Goal: Contribute content

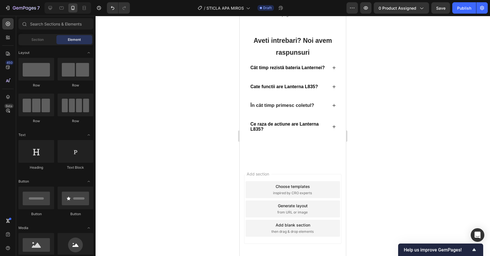
scroll to position [938, 0]
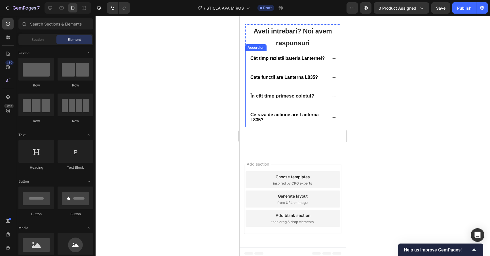
click at [291, 117] on p "Ce raza de actiune are Lanterna L835?" at bounding box center [288, 117] width 76 height 10
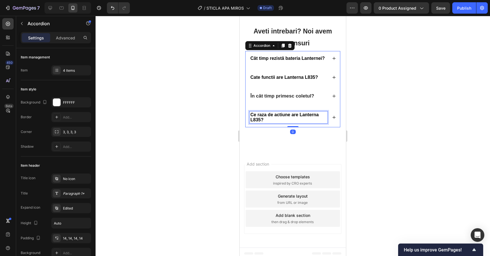
click at [280, 118] on p "Ce raza de actiune are Lanterna L835?" at bounding box center [288, 117] width 76 height 10
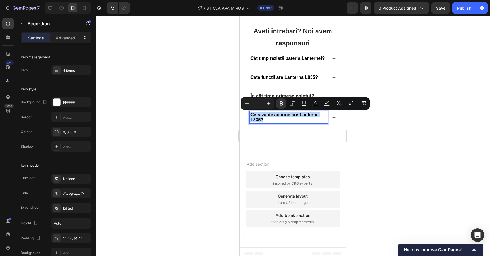
drag, startPoint x: 283, startPoint y: 119, endPoint x: 251, endPoint y: 114, distance: 32.7
click at [251, 114] on p "Ce raza de actiune are Lanterna L835?" at bounding box center [288, 117] width 76 height 10
click at [252, 115] on p "Ce capacitate are și din ce material este făcută?" at bounding box center [288, 117] width 76 height 10
click at [282, 105] on icon "Editor contextual toolbar" at bounding box center [280, 103] width 3 height 4
click at [334, 117] on icon at bounding box center [334, 117] width 4 height 4
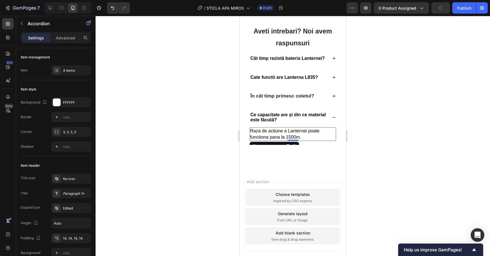
click at [305, 139] on p "Raza de actiune a Lanternei poate functiona pana la 1500m." at bounding box center [292, 134] width 85 height 12
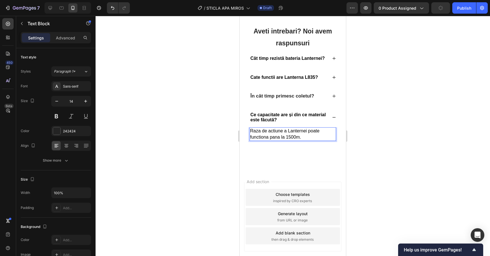
click at [307, 137] on p "Raza de actiune a Lanternei poate functiona pana la 1500m." at bounding box center [292, 134] width 85 height 12
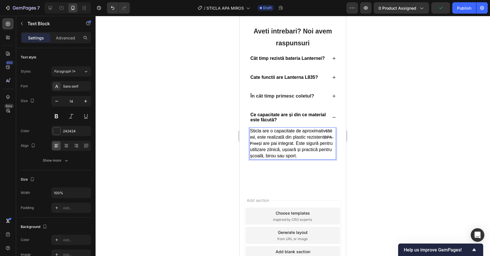
drag, startPoint x: 313, startPoint y: 137, endPoint x: 249, endPoint y: 132, distance: 64.5
click at [249, 132] on div "Sticla are o capacitate de aproximativ 650 ml , este realizată din plastic rezi…" at bounding box center [292, 143] width 86 height 32
click at [297, 143] on span "și are pai integrat. Este sigură pentru utilizare zilnică, ușoară și practică p…" at bounding box center [291, 149] width 82 height 17
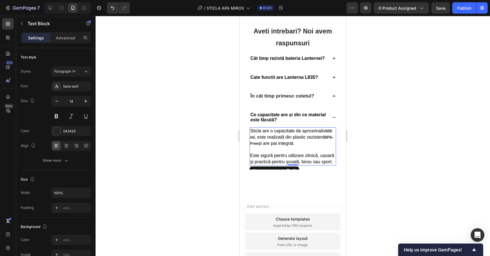
click at [440, 157] on div at bounding box center [293, 136] width 394 height 240
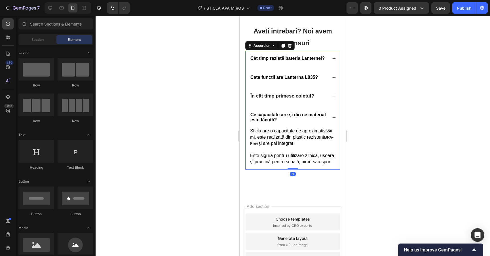
click at [318, 76] on div "Cate functii are Lanterna L835?" at bounding box center [283, 77] width 69 height 7
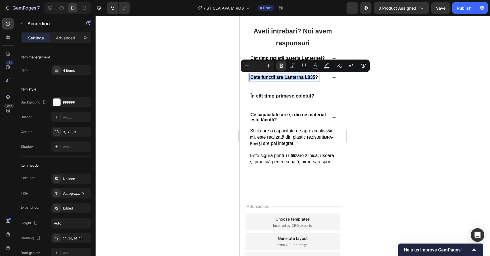
drag, startPoint x: 315, startPoint y: 77, endPoint x: 251, endPoint y: 75, distance: 63.8
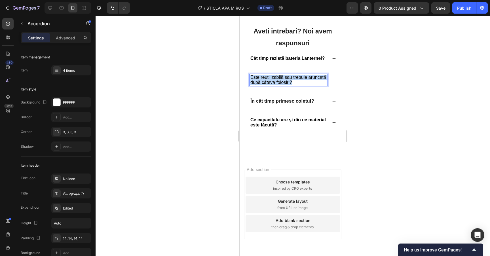
drag, startPoint x: 298, startPoint y: 80, endPoint x: 238, endPoint y: 73, distance: 60.6
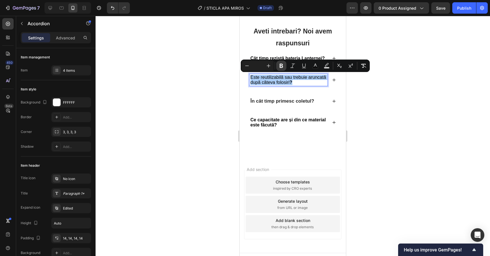
click at [282, 67] on icon "Editor contextual toolbar" at bounding box center [281, 66] width 6 height 6
click at [336, 79] on div "Este reutilizabilă sau trebuie aruncată după câteva folosiri?" at bounding box center [292, 80] width 94 height 20
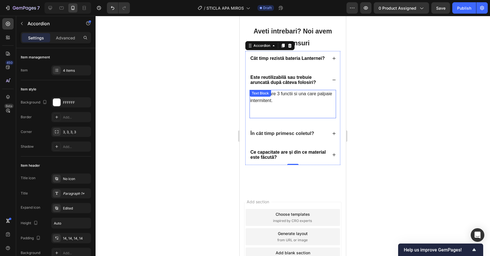
click at [283, 104] on p at bounding box center [292, 107] width 85 height 7
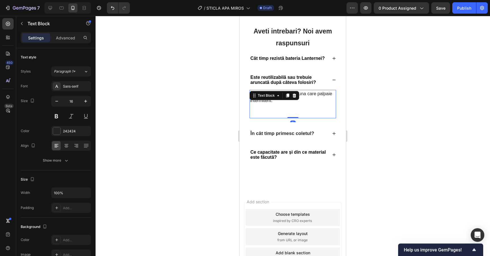
click at [287, 103] on p "Lanterna are 3 functii si una care palpaie intermitent." at bounding box center [292, 97] width 85 height 14
click at [280, 109] on p "Rich Text Editor. Editing area: main" at bounding box center [292, 107] width 85 height 7
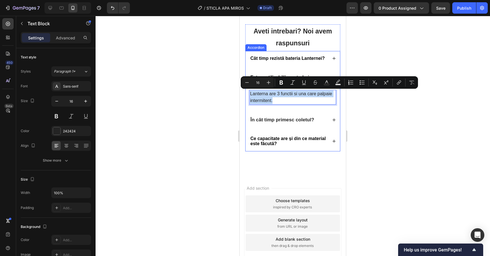
drag, startPoint x: 281, startPoint y: 98, endPoint x: 247, endPoint y: 94, distance: 33.5
click at [247, 94] on div "Lanterna are 3 functii si una care palpaie intermitent. Text Block 0" at bounding box center [292, 99] width 94 height 19
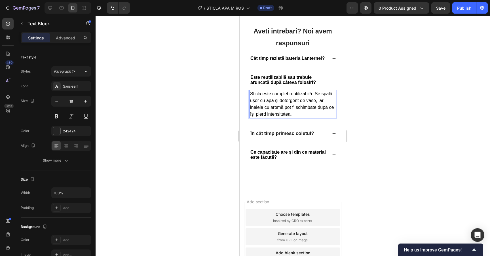
click at [401, 99] on div at bounding box center [293, 136] width 394 height 240
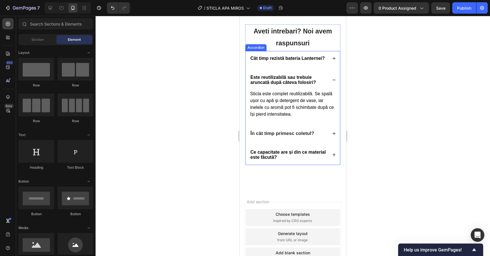
click at [334, 59] on icon at bounding box center [334, 58] width 4 height 4
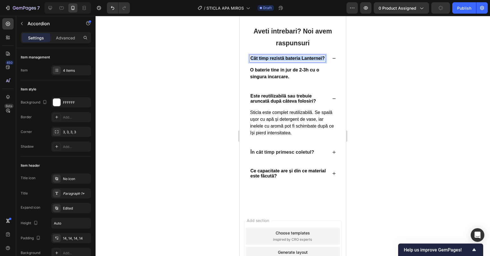
drag, startPoint x: 324, startPoint y: 58, endPoint x: 251, endPoint y: 58, distance: 73.4
click at [251, 58] on div "Cât timp rezistă bateria Lanternei?" at bounding box center [287, 58] width 76 height 7
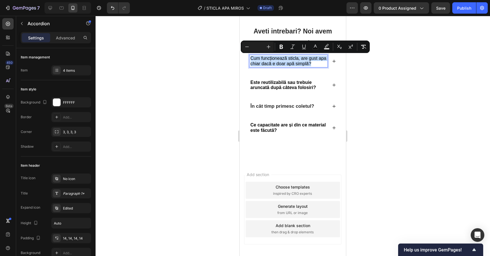
drag, startPoint x: 316, startPoint y: 63, endPoint x: 250, endPoint y: 57, distance: 66.0
click at [250, 57] on div "Cum funcționează sticla, are gust apa chiar dacă e doar apă simplă?" at bounding box center [288, 61] width 78 height 12
click at [279, 46] on icon "Editor contextual toolbar" at bounding box center [280, 47] width 3 height 4
click at [334, 60] on icon at bounding box center [334, 61] width 4 height 4
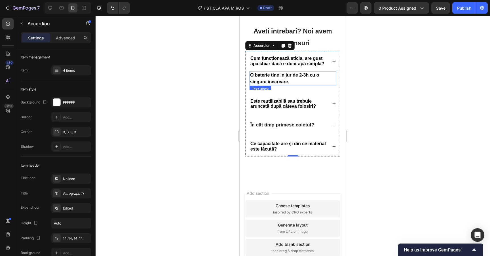
click at [297, 81] on p "O baterie tine in jur de 2-3h cu o singura incarcare." at bounding box center [292, 79] width 85 height 14
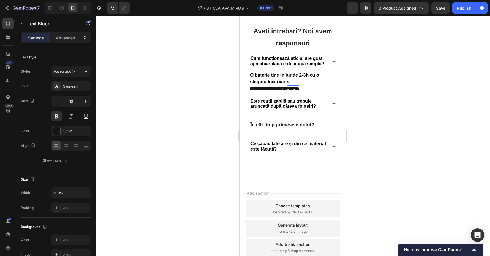
click at [301, 81] on p "O baterie tine in jur de 2-3h cu o singura incarcare." at bounding box center [292, 79] width 85 height 14
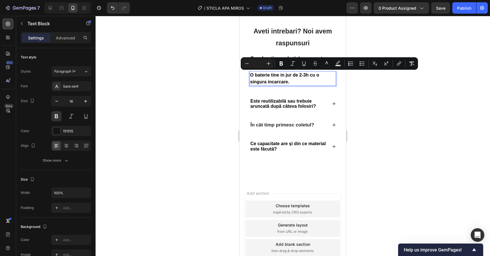
drag, startPoint x: 308, startPoint y: 81, endPoint x: 251, endPoint y: 75, distance: 56.9
click at [251, 75] on p "O baterie tine in jur de 2-3h cu o singura incarcare." at bounding box center [292, 79] width 85 height 14
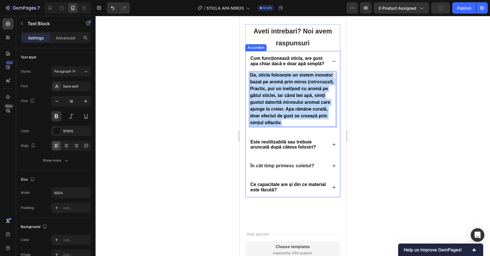
drag, startPoint x: 292, startPoint y: 122, endPoint x: 248, endPoint y: 69, distance: 69.2
click at [248, 69] on div "Cum funcționează sticla, are gust apa chiar dacă e doar apă simplă? Da, sticla …" at bounding box center [292, 90] width 94 height 79
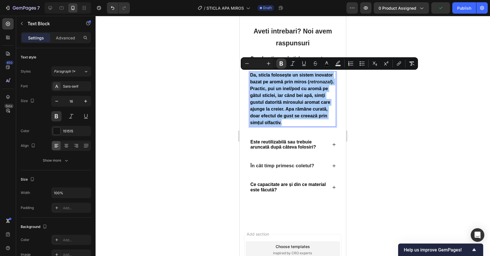
click at [280, 63] on icon "Editor contextual toolbar" at bounding box center [280, 63] width 3 height 4
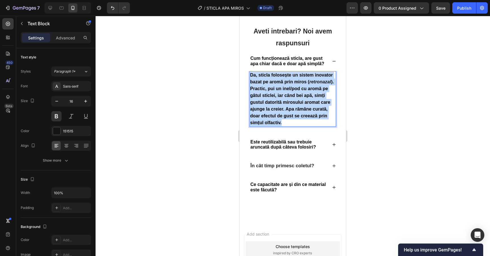
drag, startPoint x: 288, startPoint y: 124, endPoint x: 251, endPoint y: 73, distance: 63.6
click at [251, 73] on p "Da, sticla folosește un sistem inovator bazat pe aromă prin miros ( retronazal …" at bounding box center [292, 99] width 85 height 54
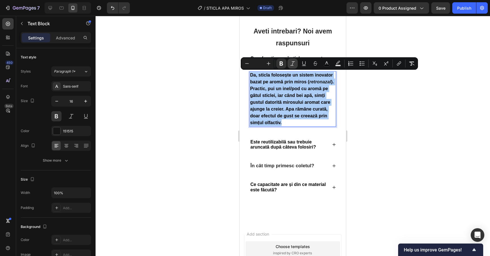
click at [289, 65] on button "Italic" at bounding box center [292, 63] width 10 height 10
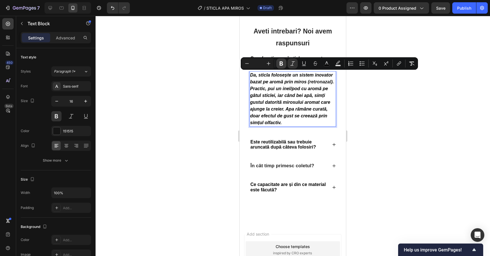
click at [282, 65] on icon "Editor contextual toolbar" at bounding box center [280, 63] width 3 height 4
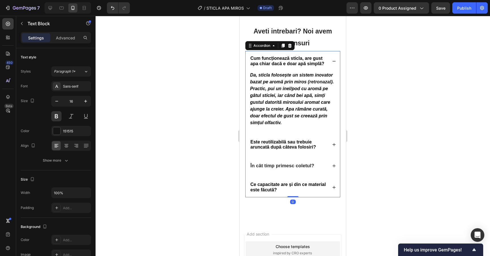
click at [330, 60] on div "Cum funcționează sticla, are gust apa chiar dacă e doar apă simplă?" at bounding box center [292, 61] width 94 height 20
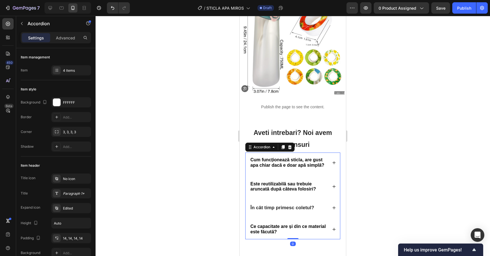
scroll to position [828, 0]
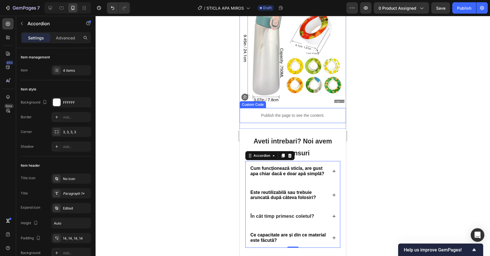
click at [309, 117] on p "Publish the page to see the content." at bounding box center [292, 116] width 106 height 6
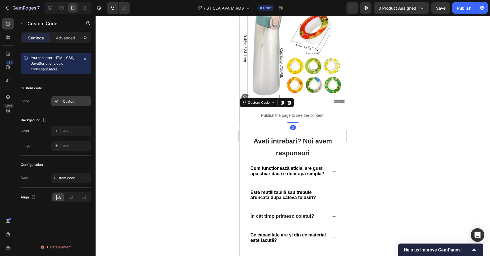
click at [65, 97] on div "Custom" at bounding box center [71, 101] width 40 height 10
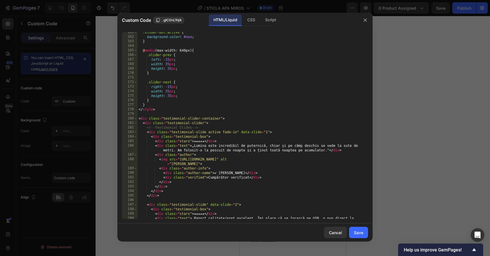
scroll to position [729, 0]
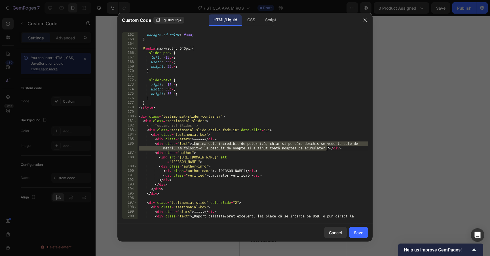
drag, startPoint x: 194, startPoint y: 145, endPoint x: 326, endPoint y: 148, distance: 132.7
click at [326, 148] on div ".slider-dot.active { background-color : #aaa ; } @ media (max-width: 640px) { .…" at bounding box center [252, 130] width 230 height 205
paste textarea "Foarte practică! Îmi place că beau mai multă apă de când o folosesc, pentru că …"
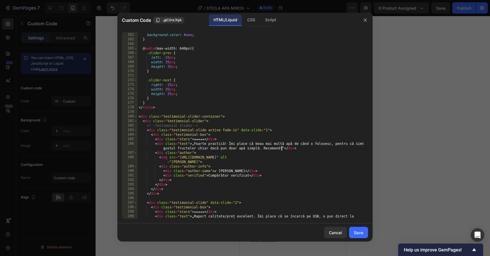
click at [219, 150] on div ".slider-dot.active { background-color : #aaa ; } @ media (max-width: 640px) { .…" at bounding box center [252, 130] width 230 height 205
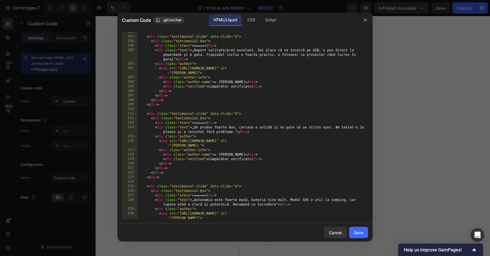
scroll to position [896, 0]
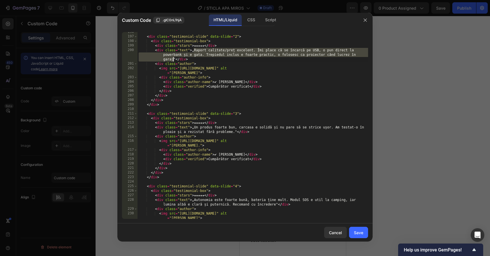
drag, startPoint x: 194, startPoint y: 50, endPoint x: 174, endPoint y: 59, distance: 22.1
click at [174, 59] on div "< div class = "testimonial-slide" data-slide = "2" > < div class = "testimonial…" at bounding box center [252, 128] width 230 height 196
paste textarea "O idee genială. Am testat cu aroma de lămâie și chiar are senzația că bei apă c…"
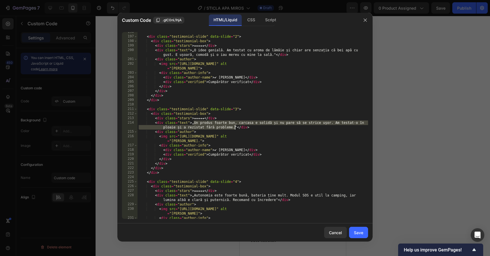
drag, startPoint x: 194, startPoint y: 123, endPoint x: 234, endPoint y: 128, distance: 40.2
click at [234, 128] on div "< div class = "testimonial-slide" data-slide = "2" > < div class = "testimonial…" at bounding box center [252, 128] width 230 height 196
paste textarea "Îmi place mult, design modern și e ușor de curățat. Copilul meu bea acum mai mu…"
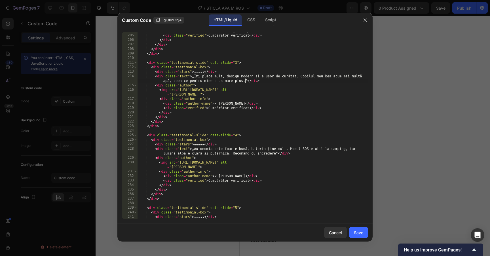
scroll to position [942, 0]
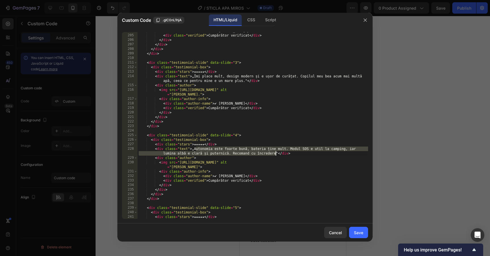
paste textarea "AFuncționează bine, doar că aromele țin câteva zile și trebuie schimbate. În re…"
drag, startPoint x: 195, startPoint y: 149, endPoint x: 276, endPoint y: 153, distance: 81.2
click at [276, 153] on div "< div class = "author-name" > ✔ [PERSON_NAME] </ div > < div class = "verified"…" at bounding box center [252, 131] width 230 height 205
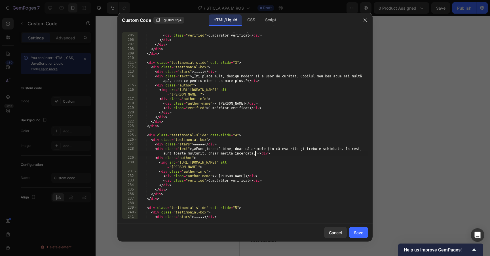
click at [196, 148] on div "< div class = "author-name" > ✔ [PERSON_NAME] </ div > < div class = "verified"…" at bounding box center [252, 131] width 230 height 205
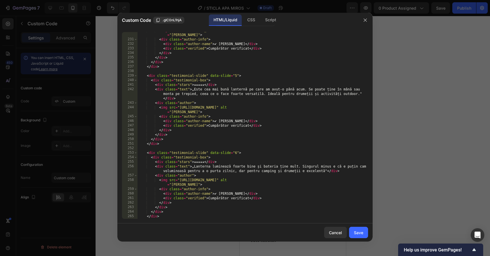
scroll to position [1094, 0]
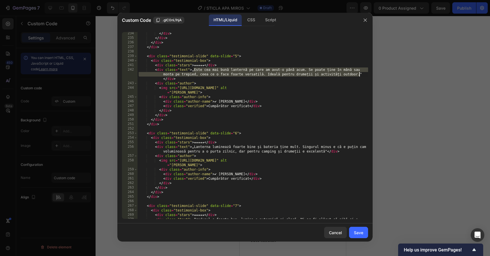
drag, startPoint x: 194, startPoint y: 69, endPoint x: 359, endPoint y: 75, distance: 164.7
click at [359, 75] on div "</ div > </ div > </ div > </ div > < div class = "testimonial-slide" data-slid…" at bounding box center [252, 131] width 230 height 200
paste textarea "O folosesc la birou și toți colegii m-au întrebat de ea. Apa are gust plăcut, d…"
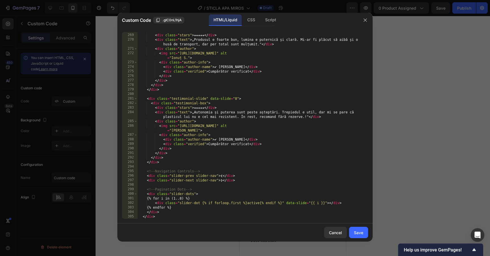
scroll to position [1254, 0]
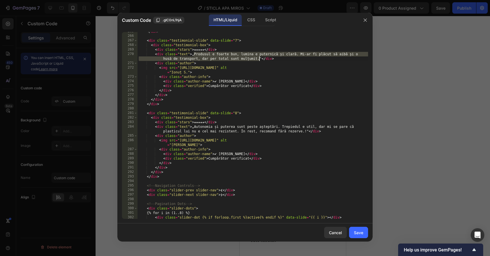
drag, startPoint x: 194, startPoint y: 55, endPoint x: 259, endPoint y: 57, distance: 64.9
click at [259, 57] on div "</ div > < div class = "testimonial-slide" data-slide = "7" > < div class = "te…" at bounding box center [252, 127] width 230 height 196
paste textarea "Un produs excelent! Beau mult mai multă apă pe parcursul zilei fără să simt nev…"
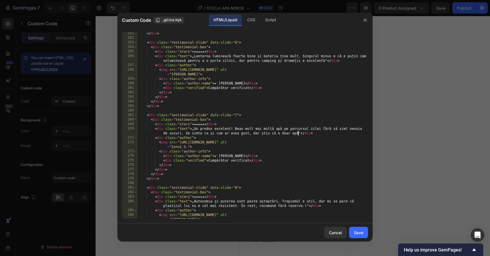
scroll to position [1170, 0]
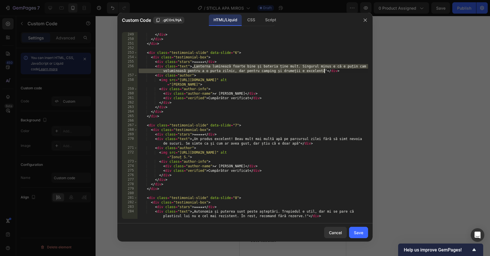
drag, startPoint x: 194, startPoint y: 65, endPoint x: 324, endPoint y: 71, distance: 130.0
click at [324, 71] on div "</ div > </ div > </ div > </ div > < div class = "testimonial-slide" data-slid…" at bounding box center [252, 126] width 230 height 196
paste textarea "Foarte utilă pentru copii, îi face să bea apă mai ușor. Fetița mea o adoră, mai…"
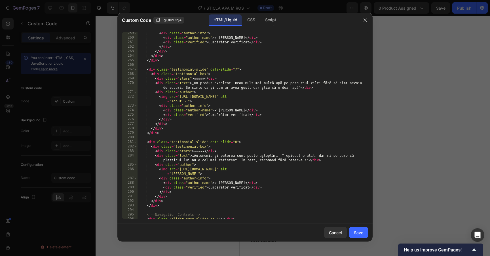
scroll to position [1225, 0]
drag, startPoint x: 195, startPoint y: 155, endPoint x: 303, endPoint y: 159, distance: 108.3
click at [303, 159] on div "< div class = "author-info" > < div class = "author-name" > ✔ [PERSON_NAME] </ …" at bounding box center [252, 129] width 230 height 196
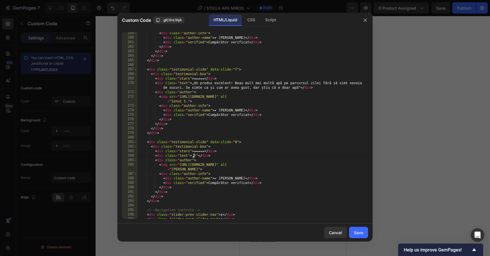
paste textarea "Sticla e practică și rezistentă. M-a ajutat să renunț la băuturile carbogazoase…"
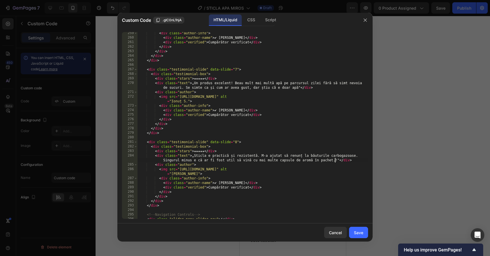
type textarea "<div class="text">„Sticla e practică și rezistentă. M-a ajutat să renunț la bău…"
click at [359, 232] on div "Save" at bounding box center [358, 233] width 9 height 6
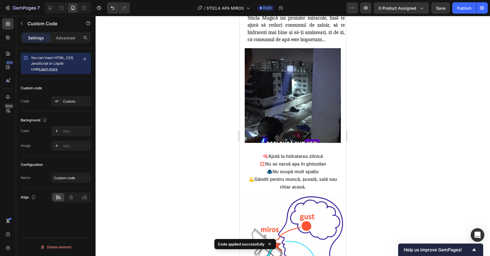
scroll to position [446, 0]
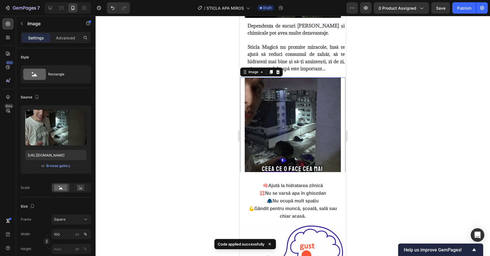
click at [310, 113] on img at bounding box center [293, 125] width 96 height 96
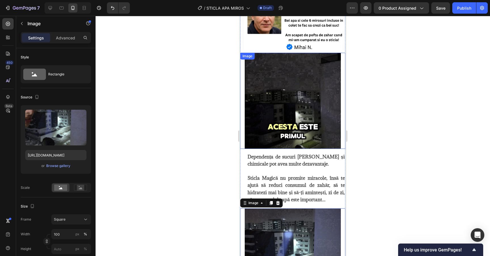
scroll to position [314, 0]
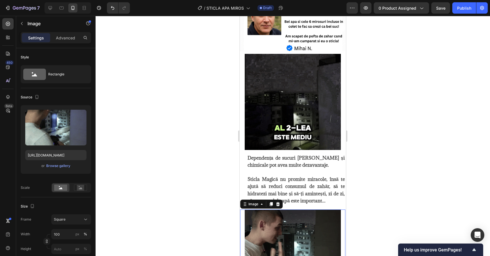
click at [213, 59] on div at bounding box center [293, 136] width 394 height 240
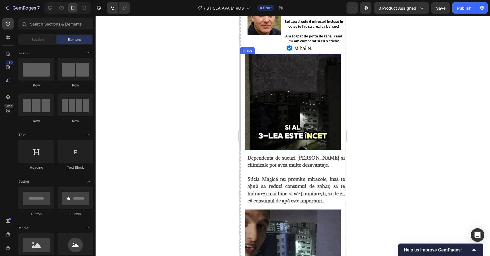
click at [298, 99] on img at bounding box center [293, 102] width 96 height 96
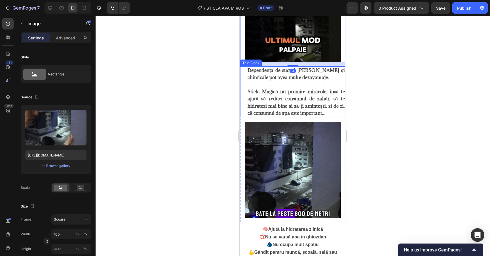
click at [313, 163] on img at bounding box center [293, 170] width 96 height 96
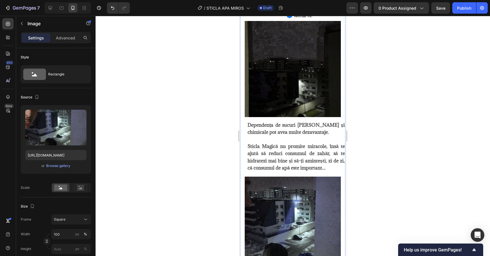
scroll to position [351, 0]
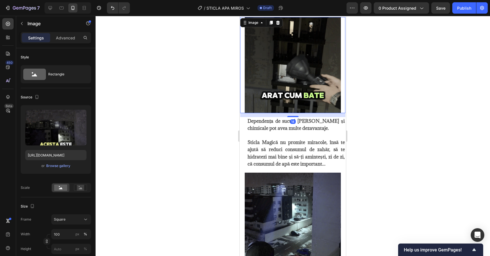
click at [311, 87] on img at bounding box center [293, 65] width 96 height 96
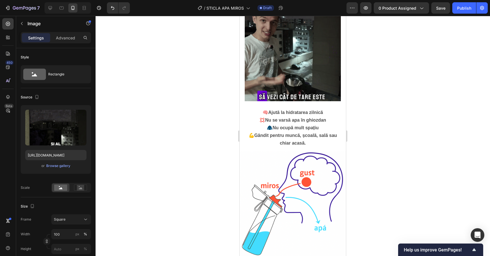
scroll to position [527, 0]
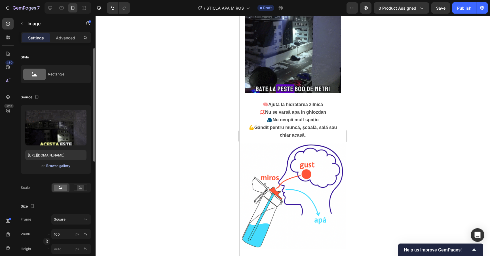
click at [64, 166] on div "Browse gallery" at bounding box center [58, 165] width 24 height 5
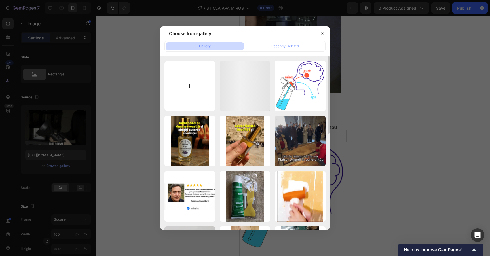
click at [201, 89] on input "file" at bounding box center [189, 86] width 51 height 51
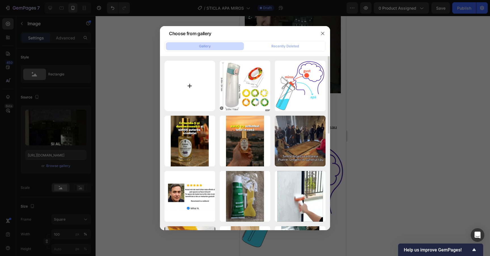
type input "C:\fakepath\AirUp-SteelBottleFirstImpressions-ezgif.com-video-to-webp-converter…"
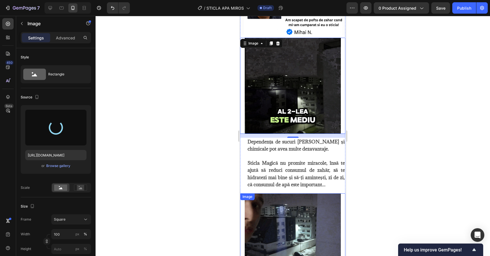
scroll to position [328, 0]
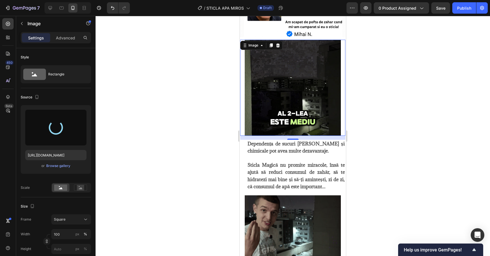
type input "[URL][DOMAIN_NAME]"
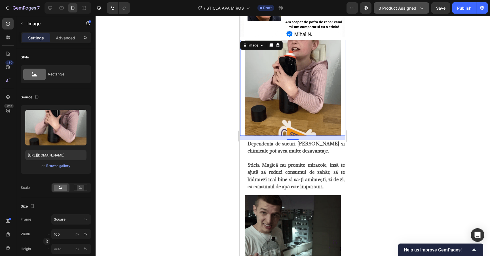
click at [400, 5] on span "0 product assigned" at bounding box center [397, 8] width 38 height 6
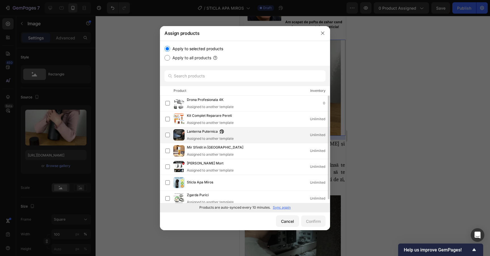
scroll to position [4, 0]
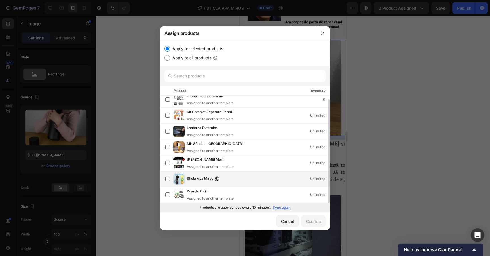
click at [245, 174] on div "Sticla Apa Miros Unlimited" at bounding box center [247, 178] width 164 height 11
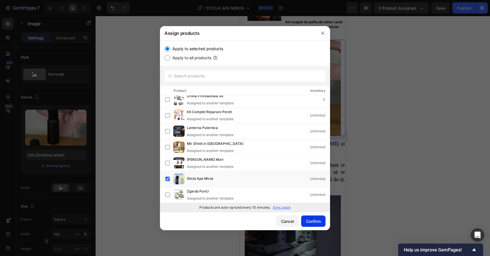
click at [306, 217] on button "Confirm" at bounding box center [313, 220] width 24 height 11
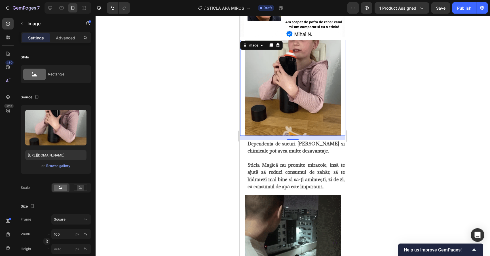
click at [385, 72] on div at bounding box center [293, 136] width 394 height 240
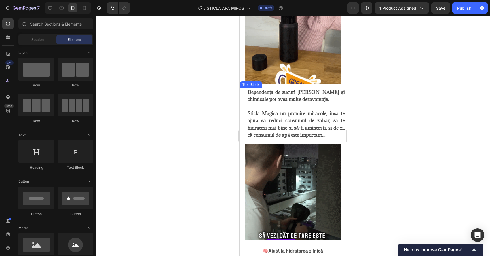
scroll to position [382, 0]
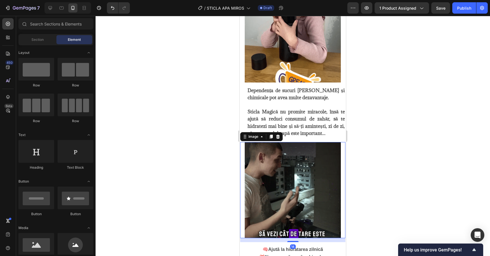
click at [304, 176] on img at bounding box center [293, 190] width 96 height 96
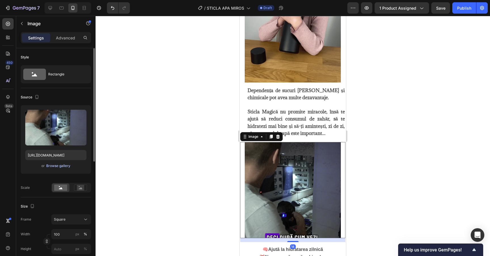
click at [63, 167] on div "Browse gallery" at bounding box center [58, 165] width 24 height 5
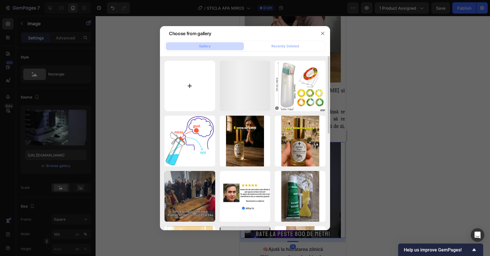
click at [194, 94] on input "file" at bounding box center [189, 86] width 51 height 51
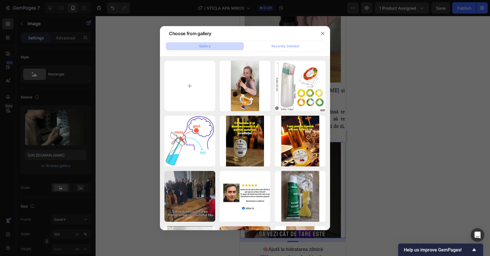
click at [406, 171] on div at bounding box center [245, 128] width 490 height 256
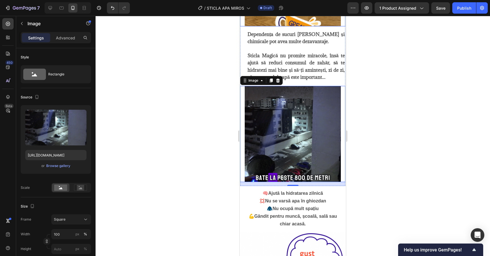
scroll to position [440, 0]
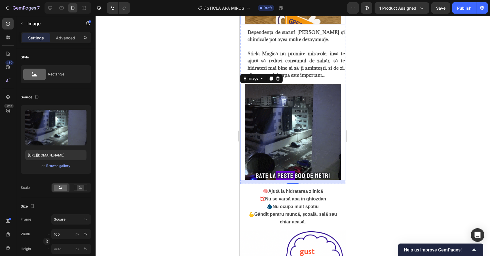
click at [265, 105] on img at bounding box center [293, 132] width 96 height 96
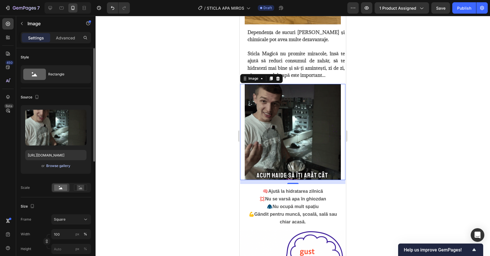
click at [60, 165] on div "Browse gallery" at bounding box center [58, 165] width 24 height 5
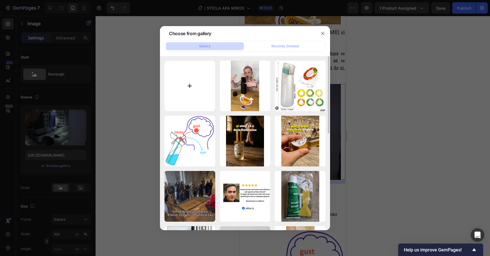
click at [176, 90] on input "file" at bounding box center [189, 86] width 51 height 51
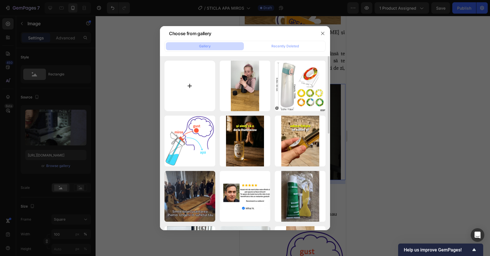
type input "C:\fakepath\Screenshot [DATE] 21.23.20.png"
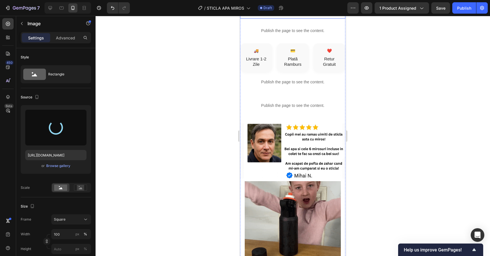
scroll to position [0, 0]
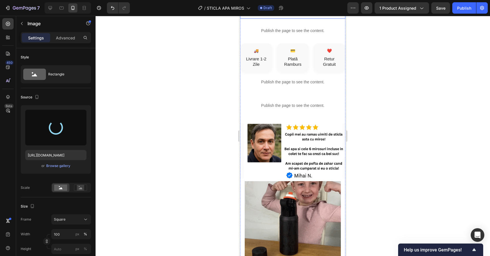
type input "[URL][DOMAIN_NAME]"
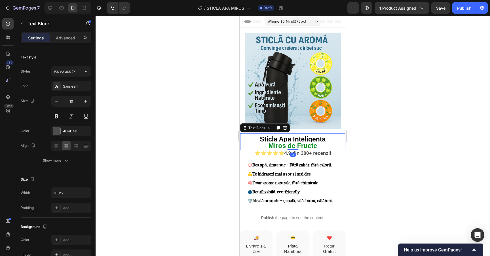
click at [320, 146] on p "Miros de Fructe" at bounding box center [293, 146] width 104 height 7
click at [269, 145] on strong "Miros de Fructe" at bounding box center [292, 145] width 48 height 7
click at [325, 143] on strong "Sticla Apa Inteligenta" at bounding box center [293, 138] width 66 height 7
click at [324, 147] on p "6 Miros de Fructe" at bounding box center [293, 146] width 104 height 7
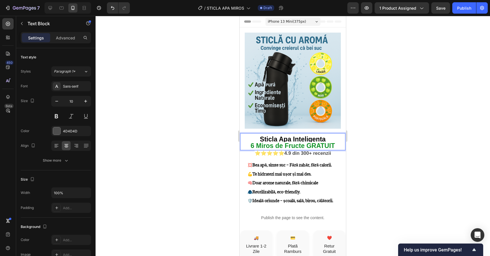
click at [397, 160] on div at bounding box center [293, 136] width 394 height 240
click at [272, 146] on strong "6 Miros de Fructe GRATUIT" at bounding box center [293, 145] width 84 height 7
click at [273, 145] on strong "6 Miros de Fructe GRATUIT" at bounding box center [293, 145] width 84 height 7
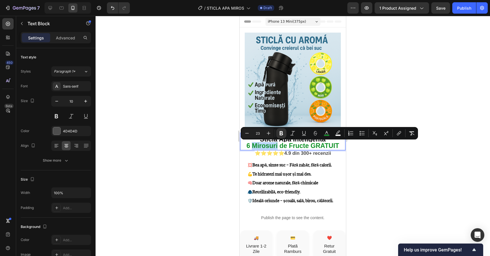
drag, startPoint x: 277, startPoint y: 146, endPoint x: 254, endPoint y: 145, distance: 23.8
click at [254, 145] on strong "6 Mirosuri de Fructe GRATUIT" at bounding box center [292, 145] width 93 height 7
click at [309, 146] on strong "6 Mirosuri de Fructe GRATUIT" at bounding box center [292, 145] width 93 height 7
drag, startPoint x: 307, startPoint y: 145, endPoint x: 251, endPoint y: 145, distance: 56.1
click at [251, 145] on strong "6 Mirosuri de Fructe GRATUIT" at bounding box center [292, 145] width 93 height 7
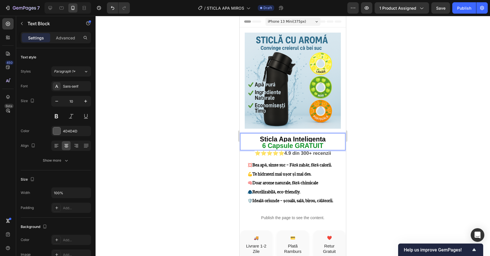
click at [366, 143] on div at bounding box center [293, 136] width 394 height 240
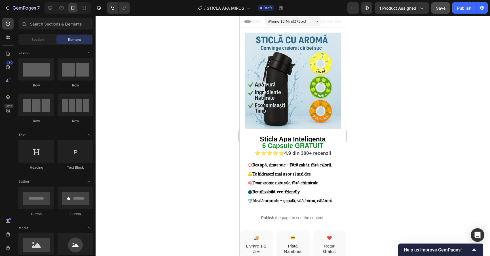
click at [439, 11] on button "Save" at bounding box center [440, 7] width 19 height 11
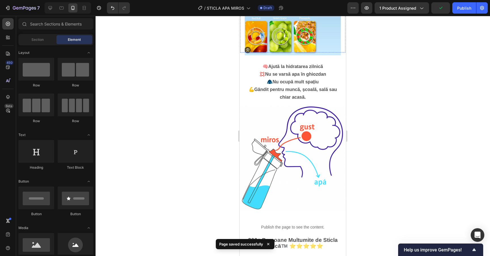
scroll to position [573, 0]
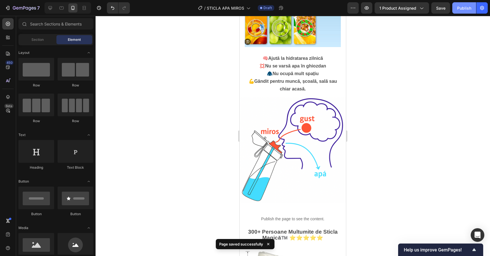
click at [456, 10] on button "Publish" at bounding box center [464, 7] width 24 height 11
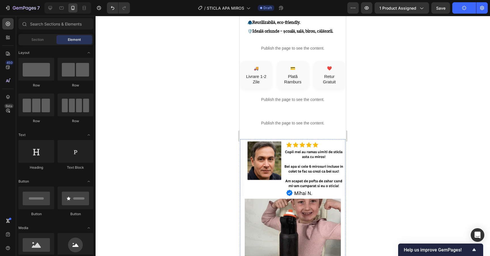
scroll to position [0, 0]
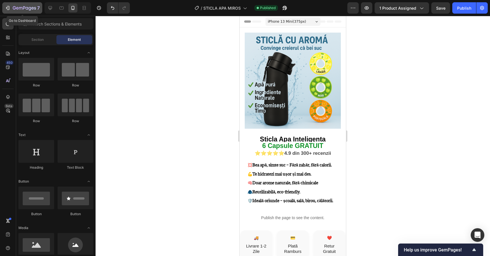
click at [13, 10] on icon "button" at bounding box center [24, 8] width 23 height 5
